Goal: Check status: Check status

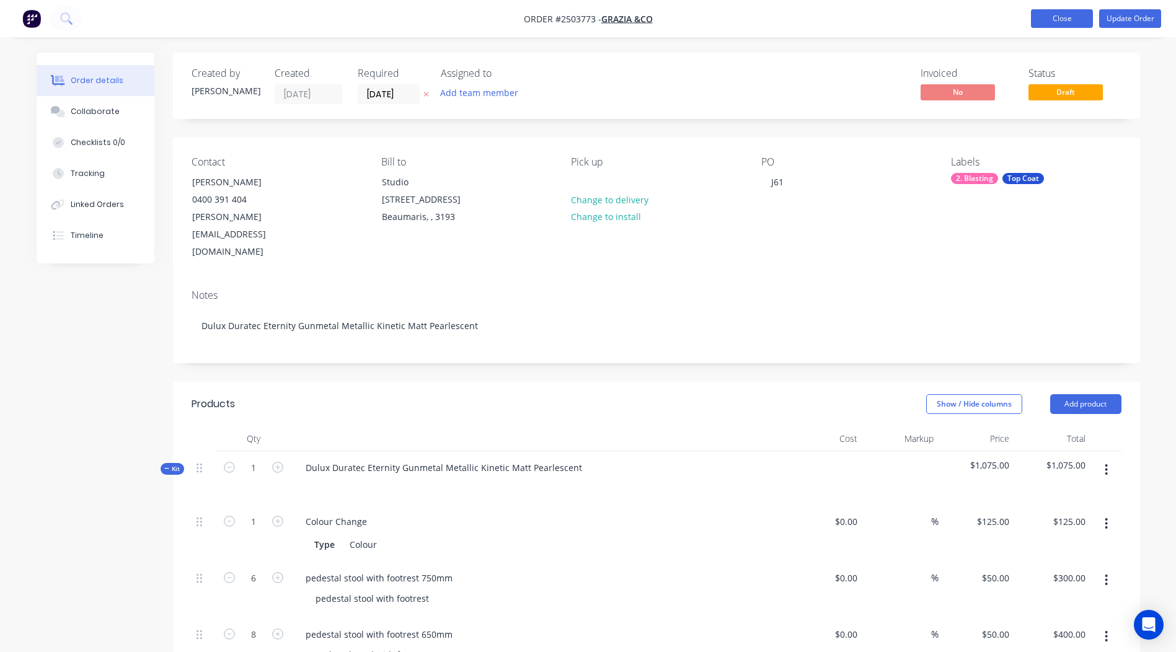
click at [1057, 25] on button "Close" at bounding box center [1062, 18] width 62 height 19
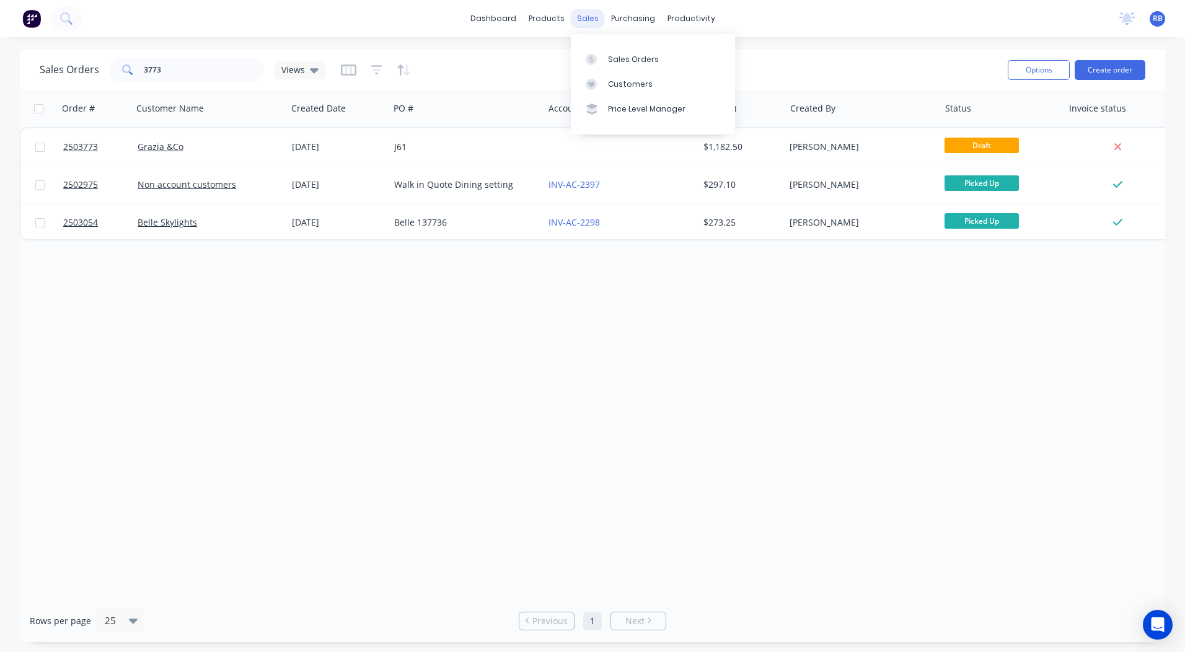
click at [576, 18] on div "sales" at bounding box center [588, 18] width 34 height 19
click at [604, 53] on link "Sales Orders" at bounding box center [653, 58] width 164 height 25
drag, startPoint x: 210, startPoint y: 77, endPoint x: 0, endPoint y: 63, distance: 210.5
click at [0, 63] on html "dashboard products sales purchasing productivity dashboard products Product Cat…" at bounding box center [592, 326] width 1185 height 652
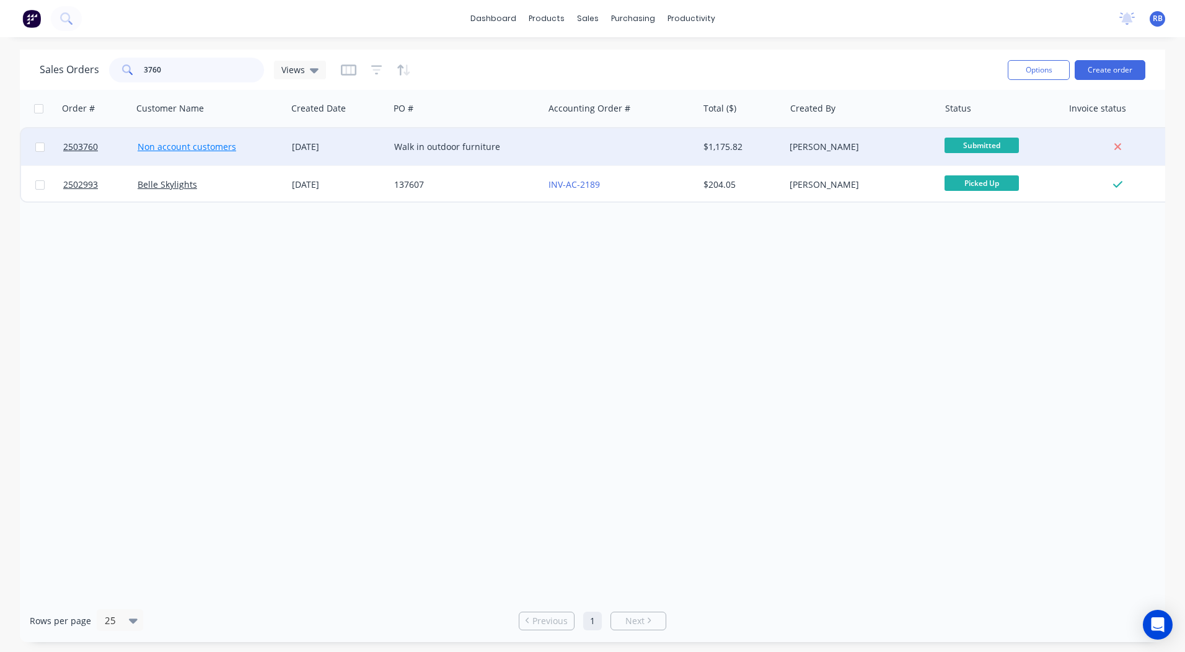
type input "3760"
click at [184, 147] on link "Non account customers" at bounding box center [187, 147] width 99 height 12
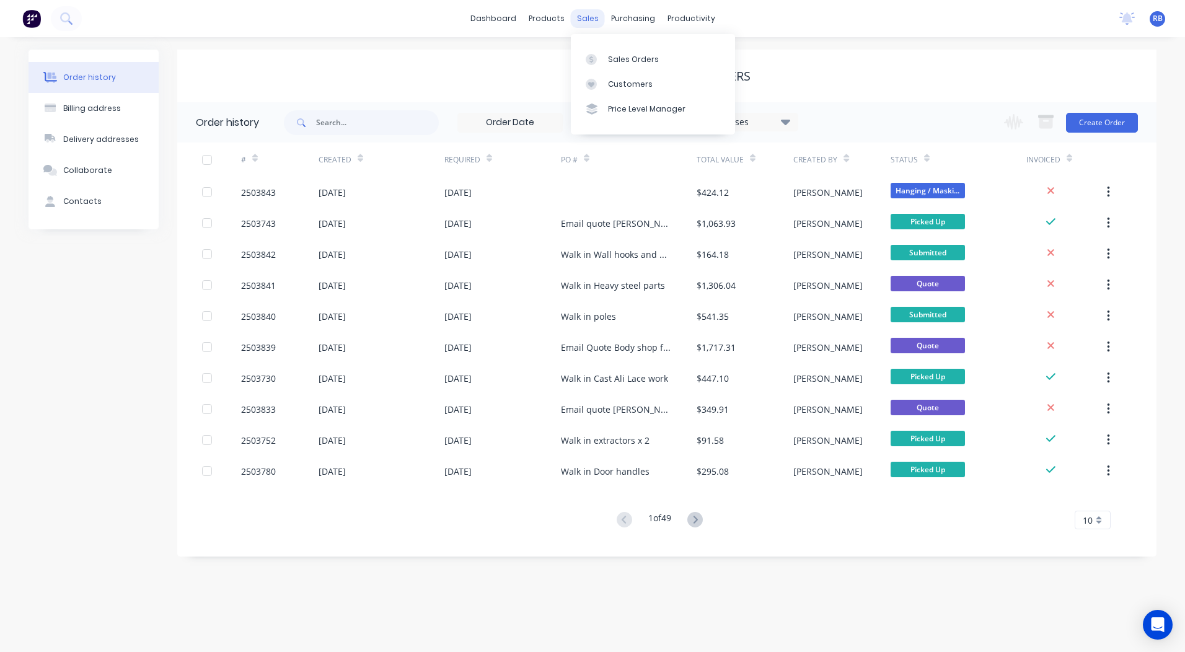
click at [589, 17] on div "sales" at bounding box center [588, 18] width 34 height 19
click at [610, 54] on div "Sales Orders" at bounding box center [633, 59] width 51 height 11
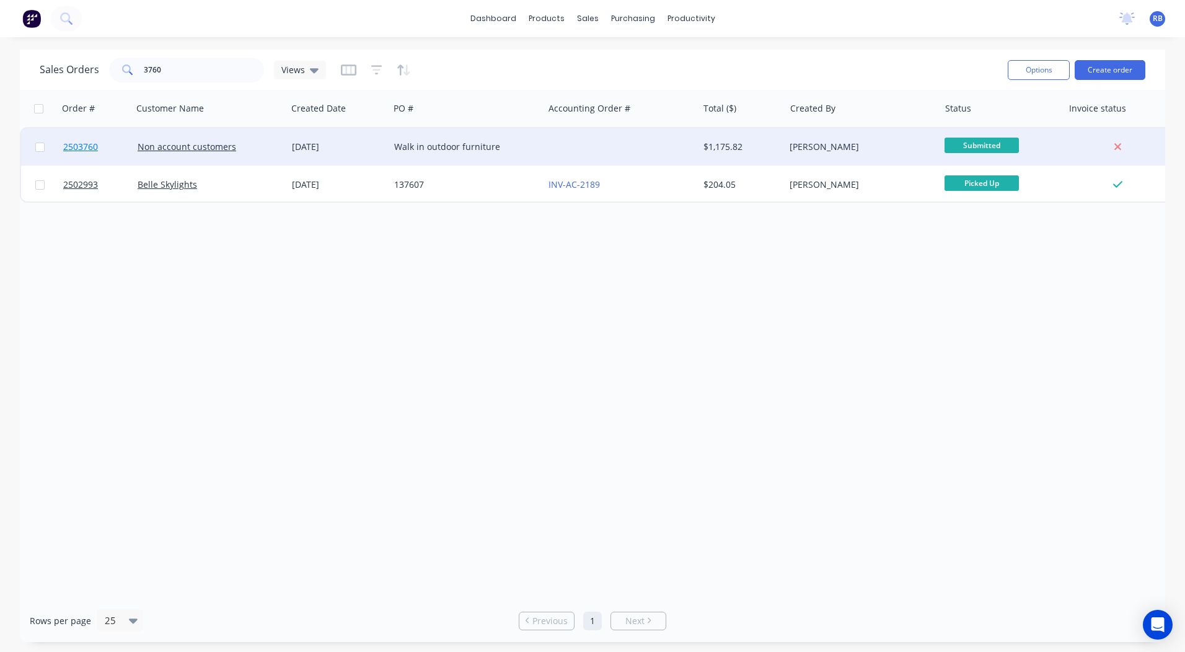
click at [77, 150] on span "2503760" at bounding box center [80, 147] width 35 height 12
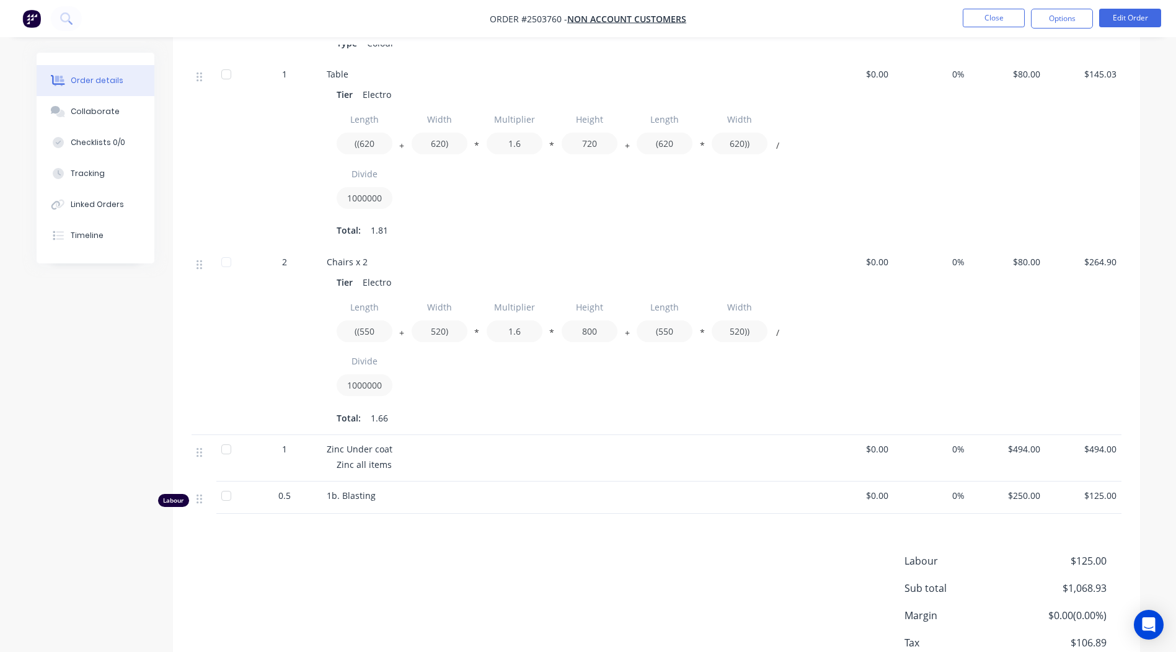
scroll to position [526, 0]
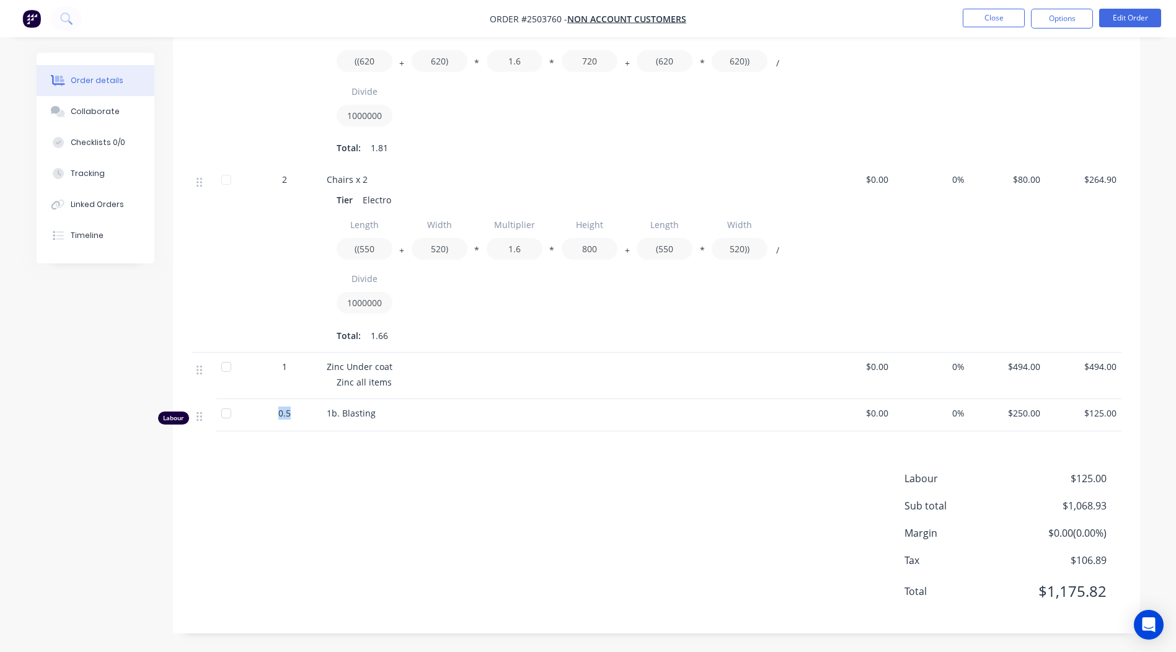
drag, startPoint x: 295, startPoint y: 415, endPoint x: 269, endPoint y: 416, distance: 26.1
click at [269, 416] on div "0.5" at bounding box center [284, 413] width 64 height 13
click at [319, 536] on div "Labour $125.00 Sub total $1,068.93 Margin $0.00 ( 0.00 %) Tax $106.89 Total $1,…" at bounding box center [657, 543] width 930 height 144
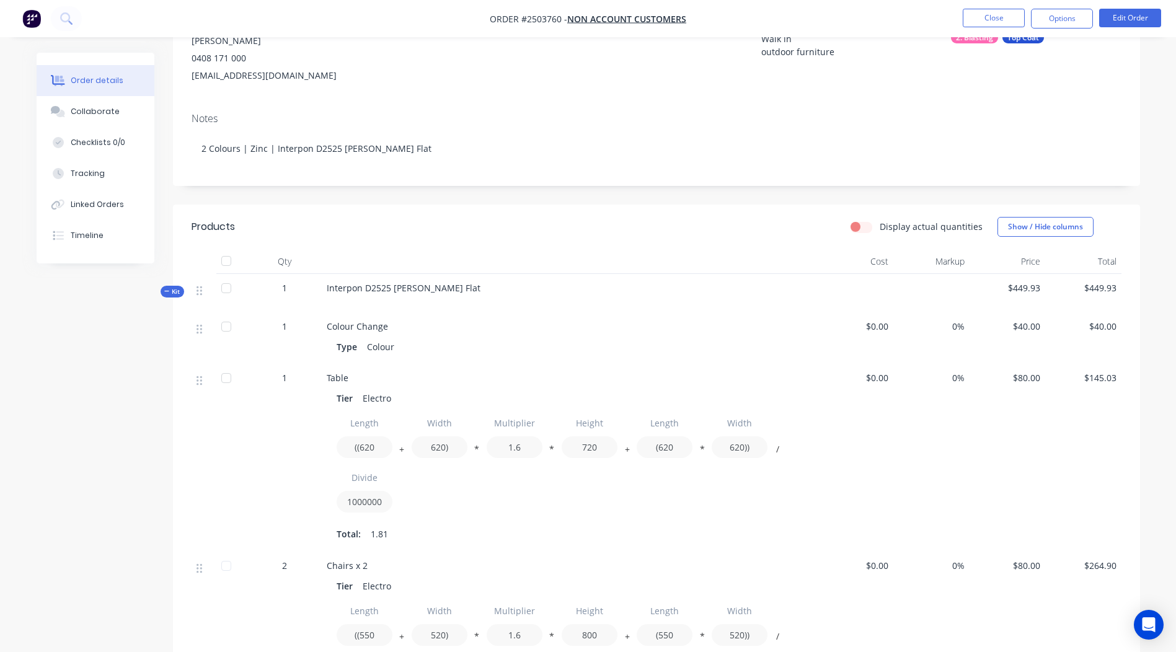
scroll to position [30, 0]
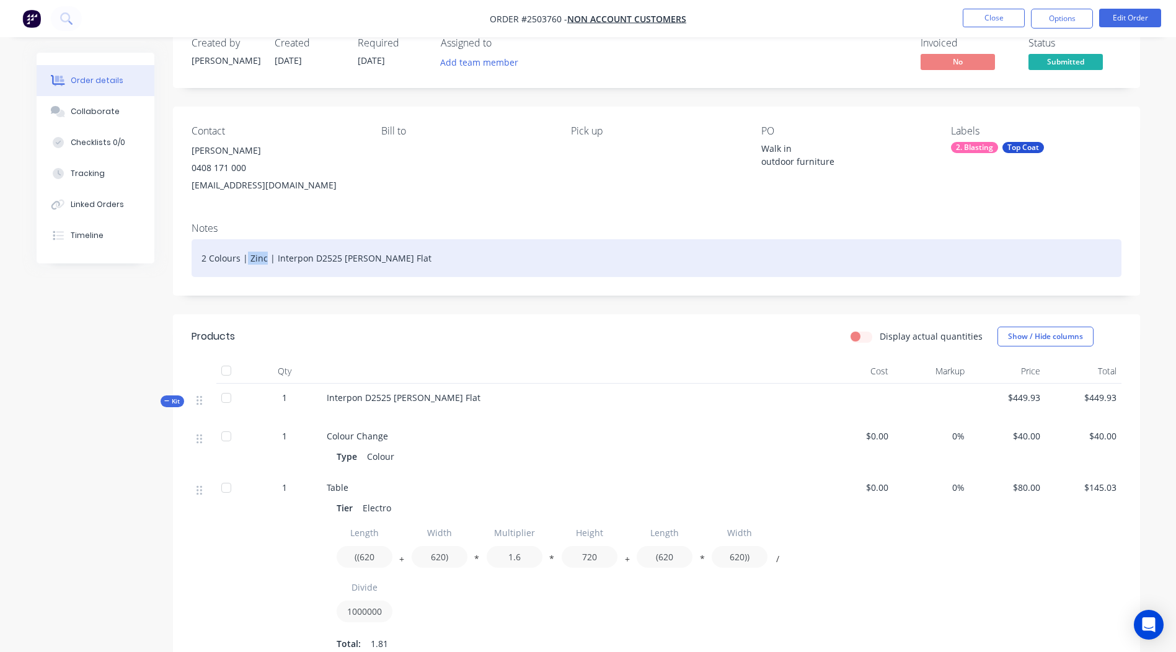
drag, startPoint x: 247, startPoint y: 262, endPoint x: 265, endPoint y: 260, distance: 17.5
click at [265, 260] on div "2 Colours | Zinc | Interpon D2525 [PERSON_NAME] Flat" at bounding box center [657, 258] width 930 height 38
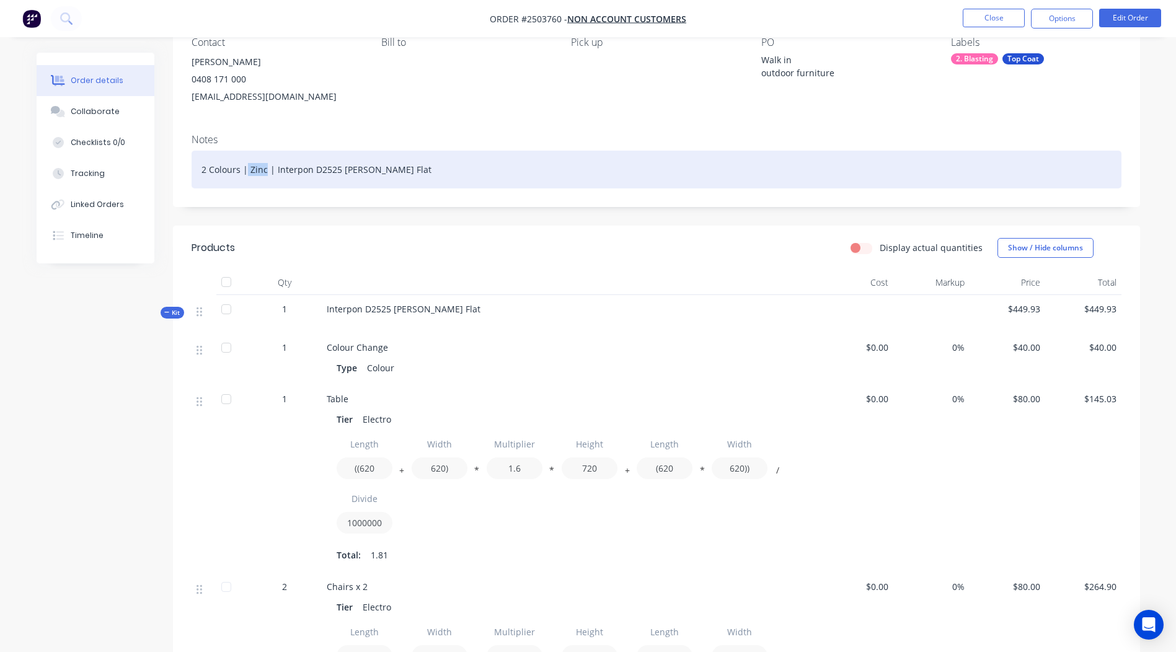
scroll to position [92, 0]
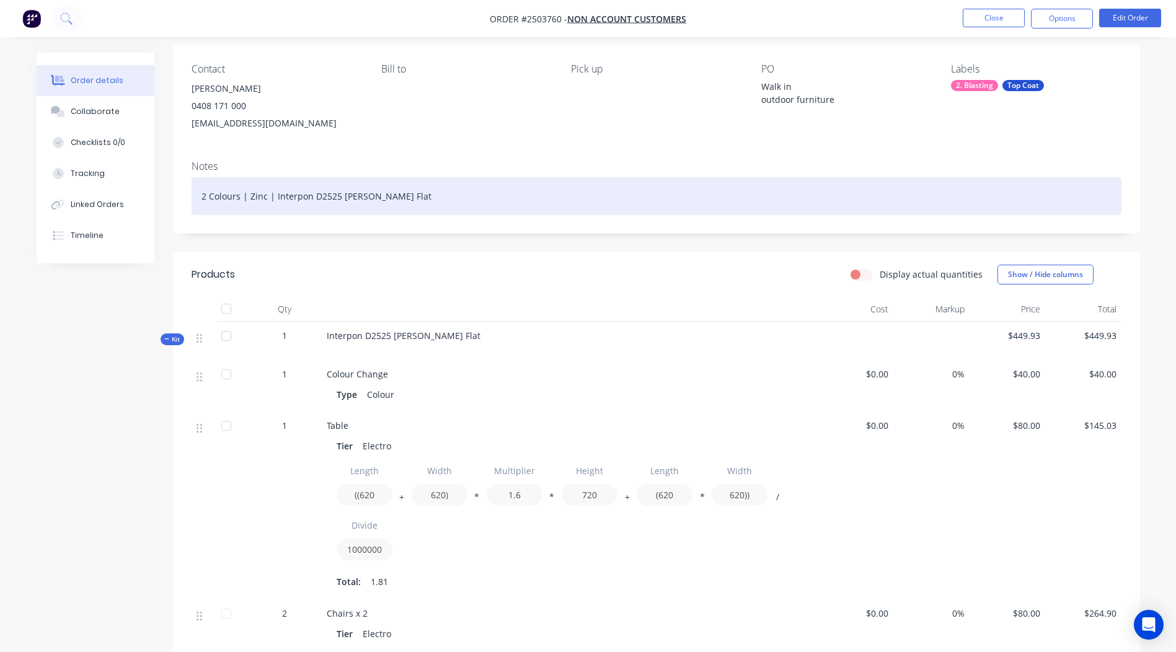
click at [356, 206] on div "2 Colours | Zinc | Interpon D2525 [PERSON_NAME] Flat" at bounding box center [657, 196] width 930 height 38
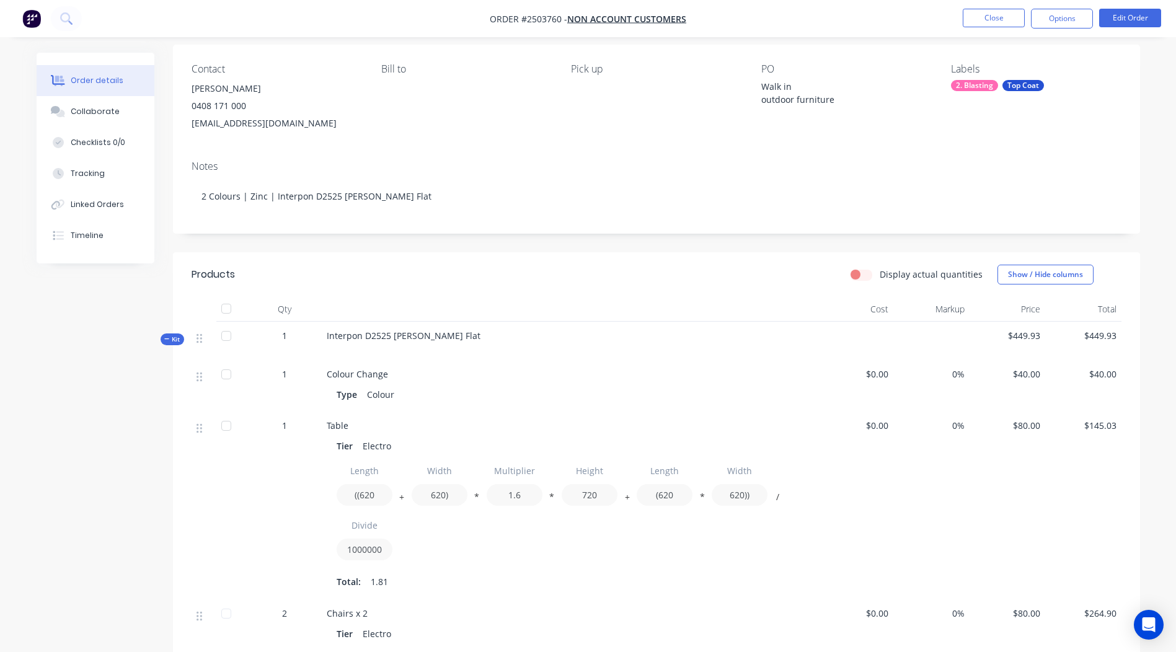
click at [477, 267] on div "Display actual quantities Show / Hide columns" at bounding box center [755, 275] width 732 height 20
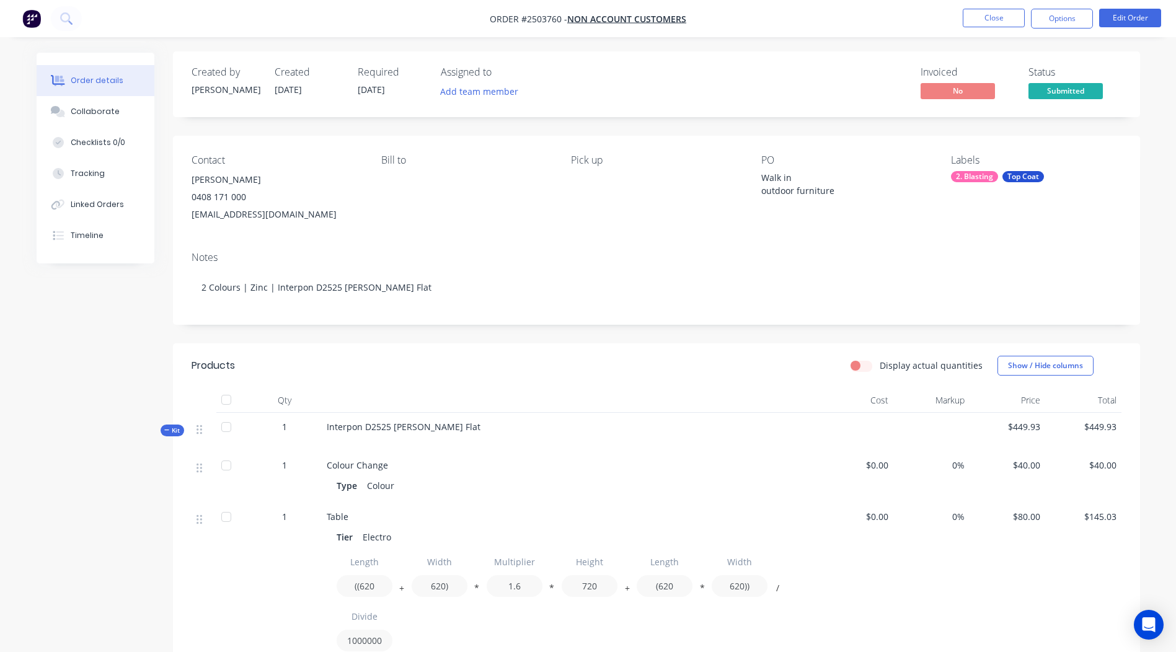
scroll to position [0, 0]
